Goal: Task Accomplishment & Management: Complete application form

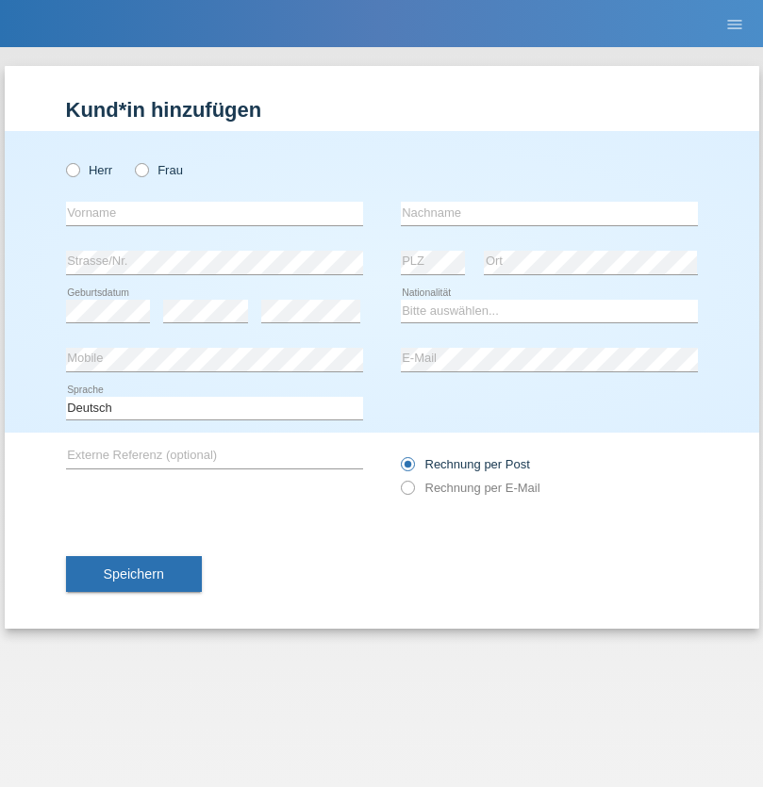
radio input "true"
click at [214, 213] on input "text" at bounding box center [214, 214] width 297 height 24
type input "[PERSON_NAME]"
click at [549, 213] on input "text" at bounding box center [549, 214] width 297 height 24
type input "Gerzner"
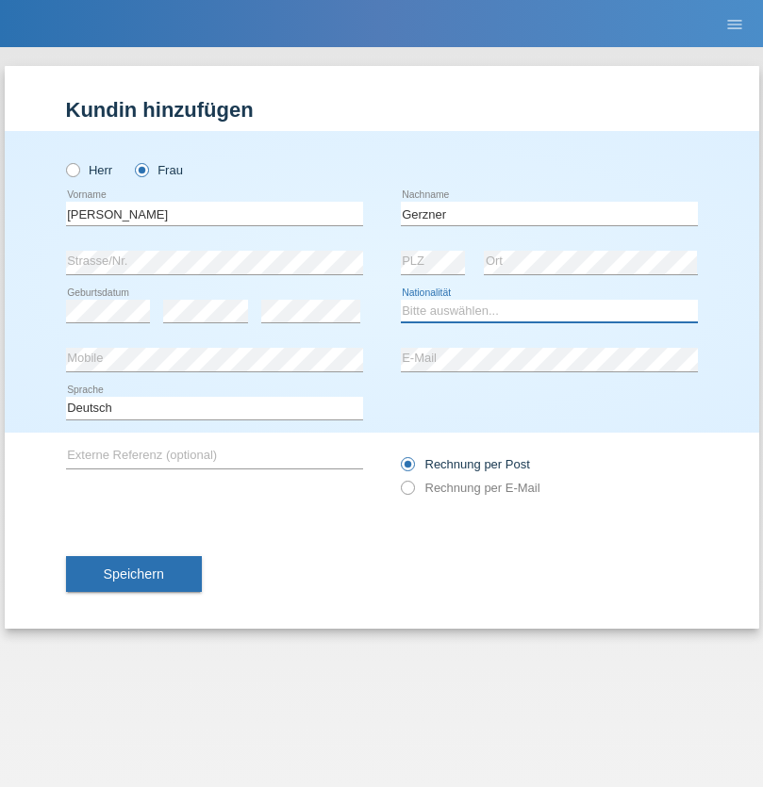
select select "CH"
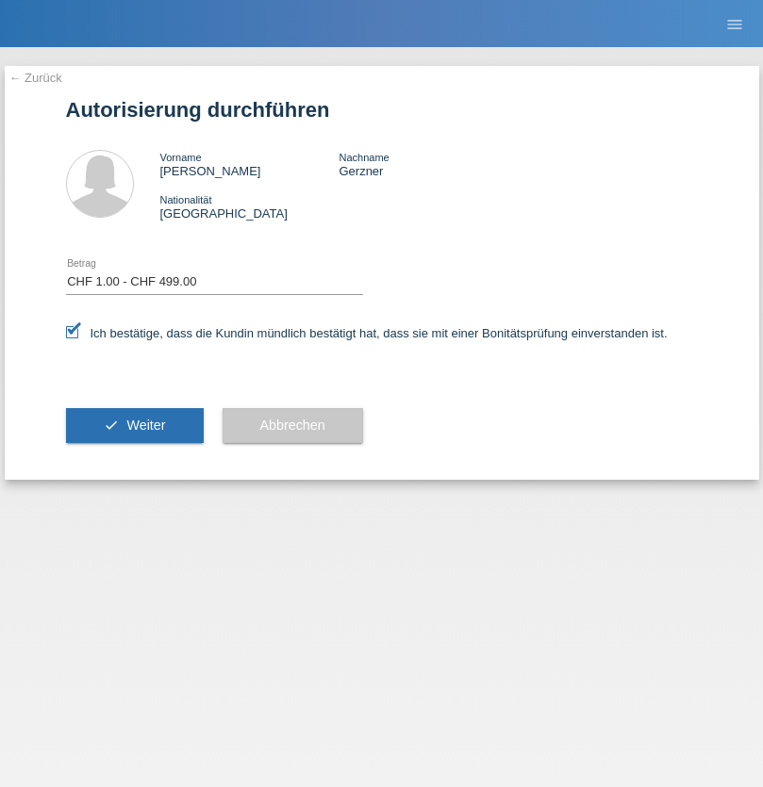
select select "1"
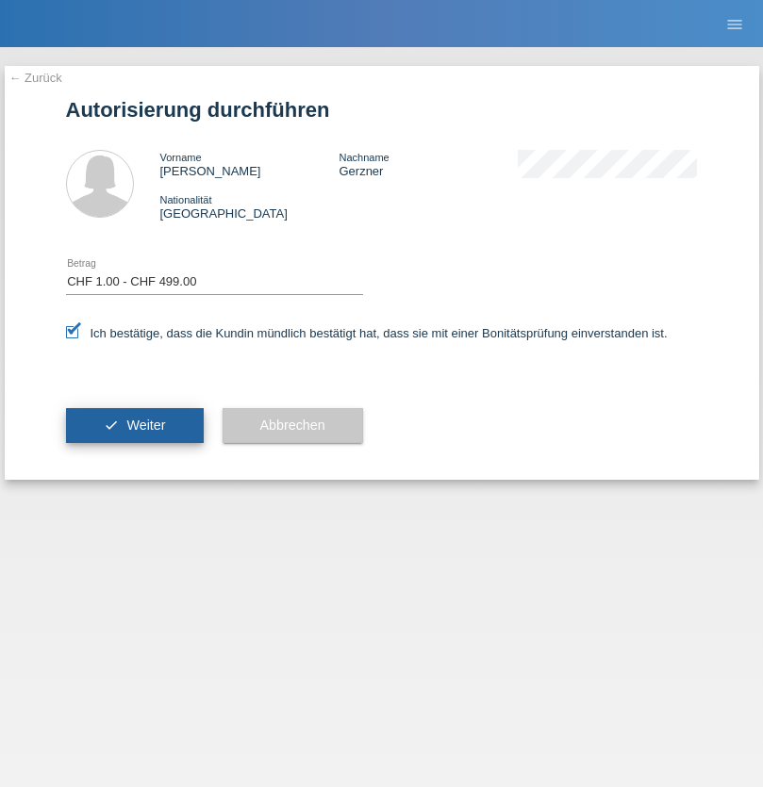
click at [134, 425] on span "Weiter" at bounding box center [145, 425] width 39 height 15
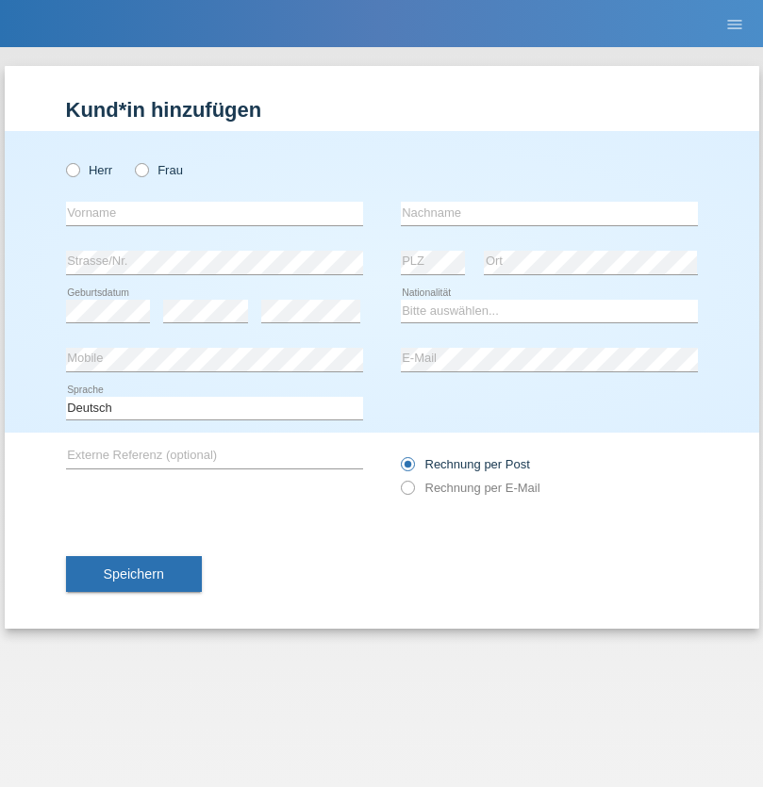
radio input "true"
click at [214, 213] on input "text" at bounding box center [214, 214] width 297 height 24
type input "Rudy"
click at [549, 213] on input "text" at bounding box center [549, 214] width 297 height 24
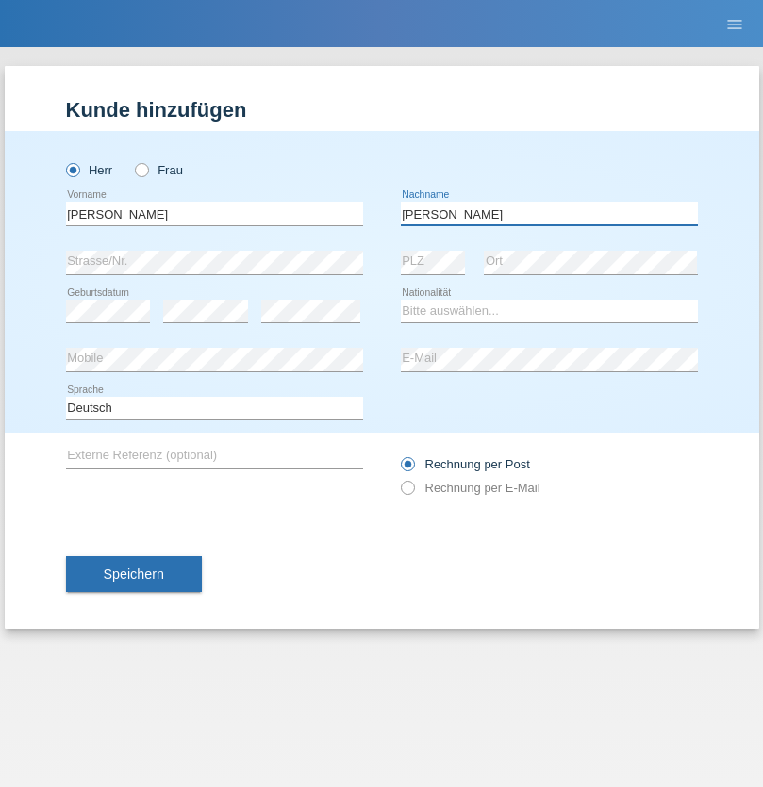
type input "Martins"
select select "PT"
select select "C"
select select "11"
select select "12"
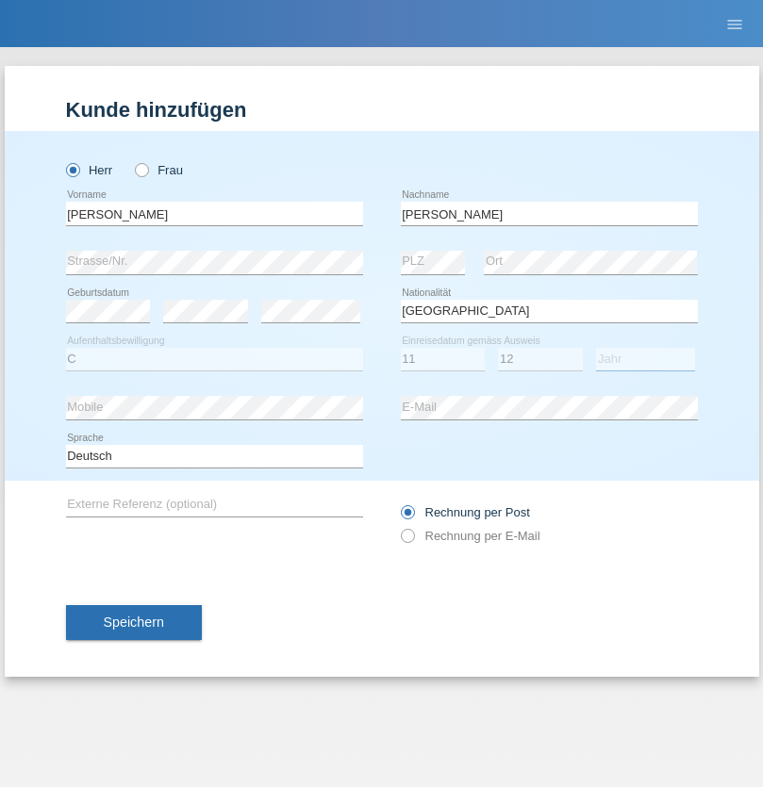
select select "2002"
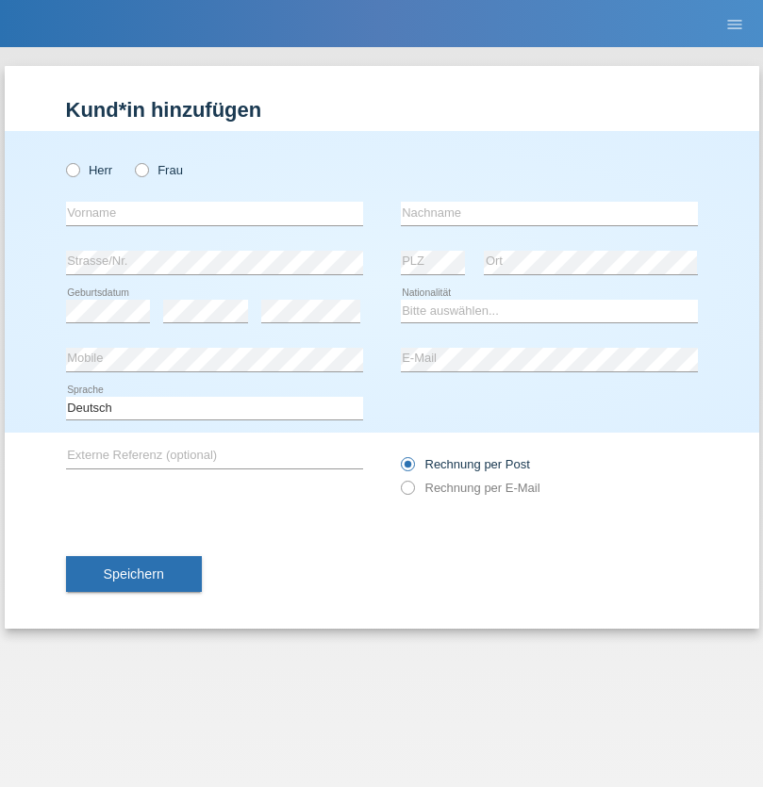
radio input "true"
click at [214, 213] on input "text" at bounding box center [214, 214] width 297 height 24
type input "felicidad"
click at [549, 213] on input "text" at bounding box center [549, 214] width 297 height 24
type input "pfunder"
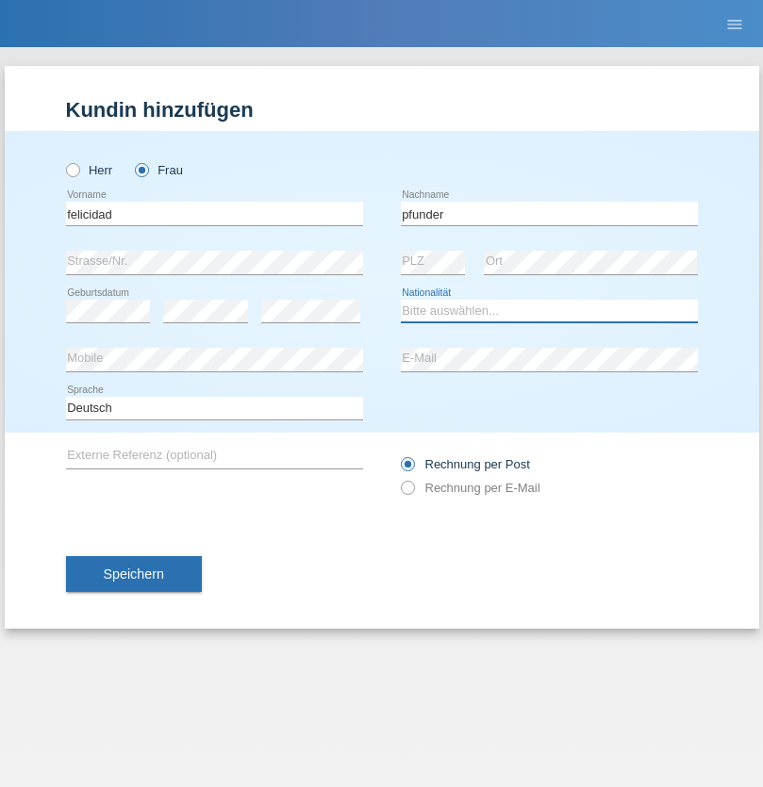
select select "CH"
